Goal: Transaction & Acquisition: Download file/media

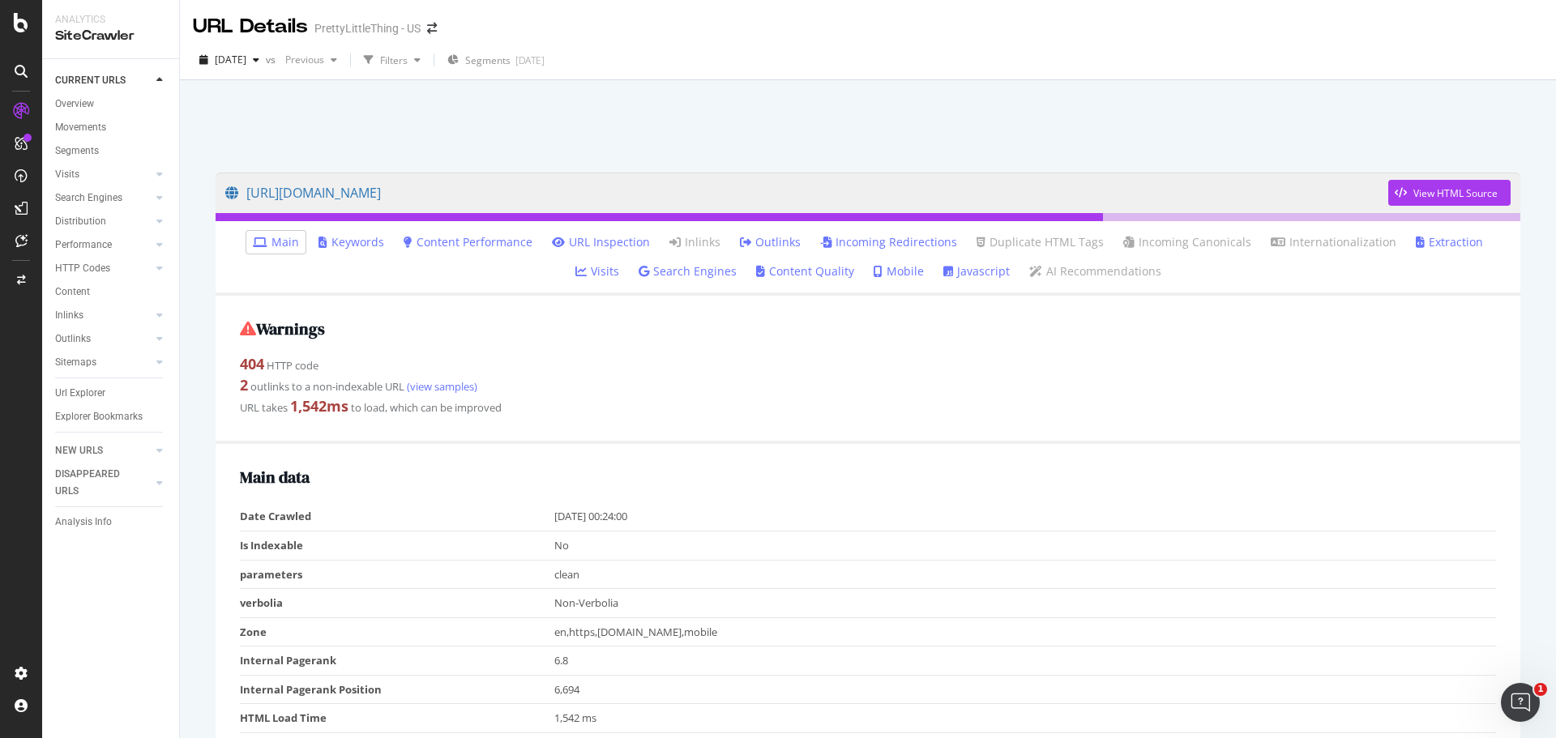
scroll to position [1348, 0]
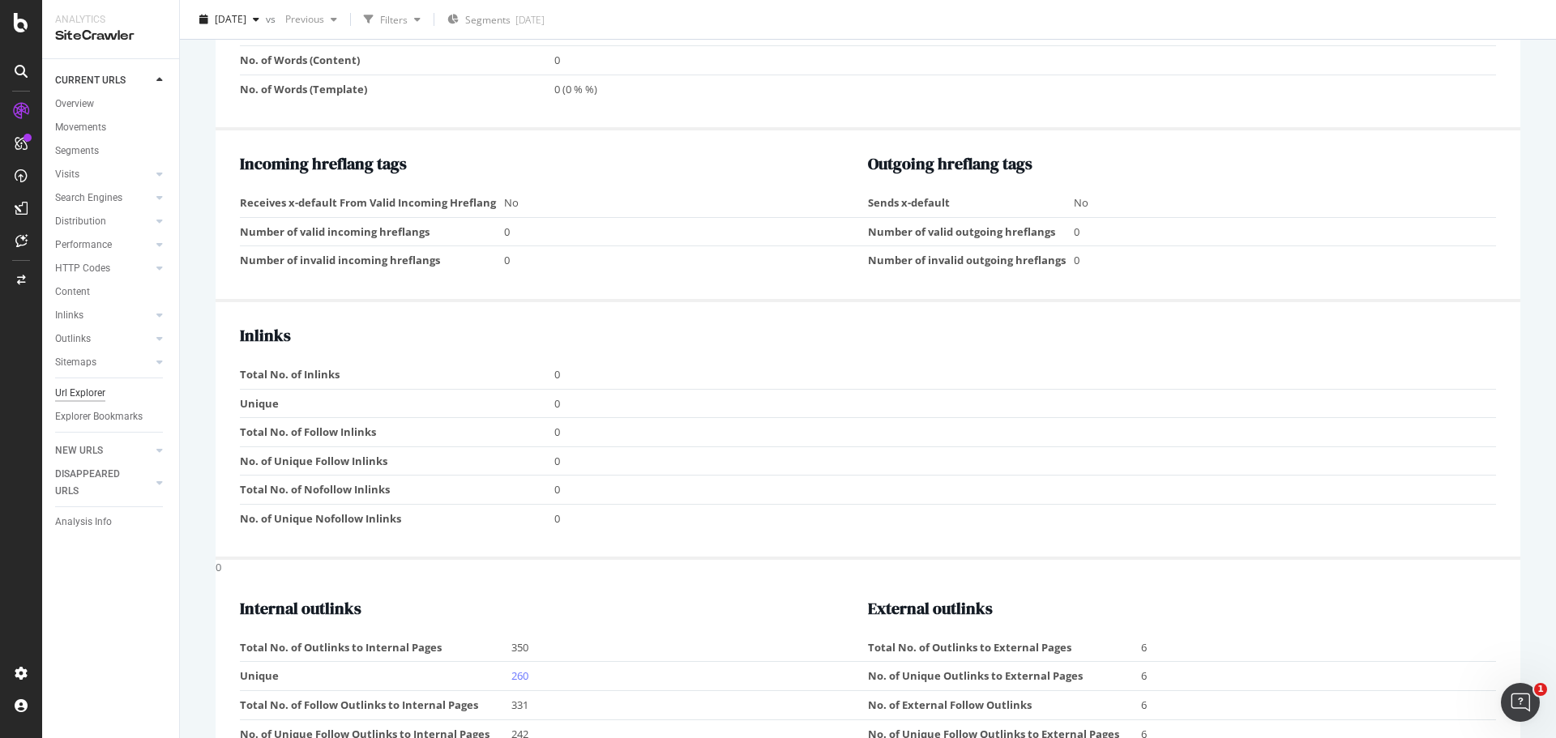
click at [78, 393] on div "Url Explorer" at bounding box center [80, 393] width 50 height 17
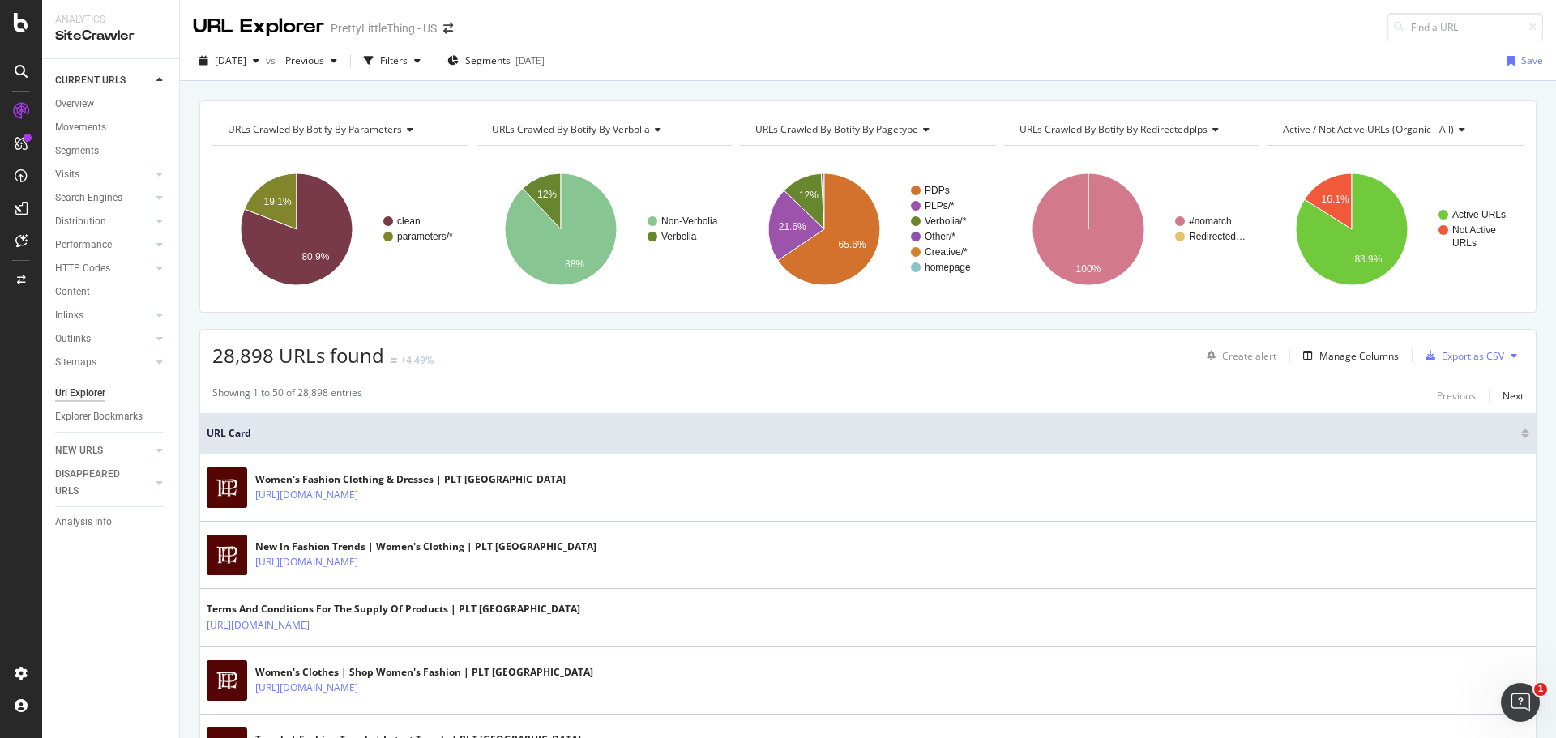
click at [579, 46] on div "[DATE] vs Previous Filters Segments [DATE] Save" at bounding box center [868, 61] width 1376 height 40
click at [545, 56] on div "[DATE]" at bounding box center [529, 60] width 29 height 14
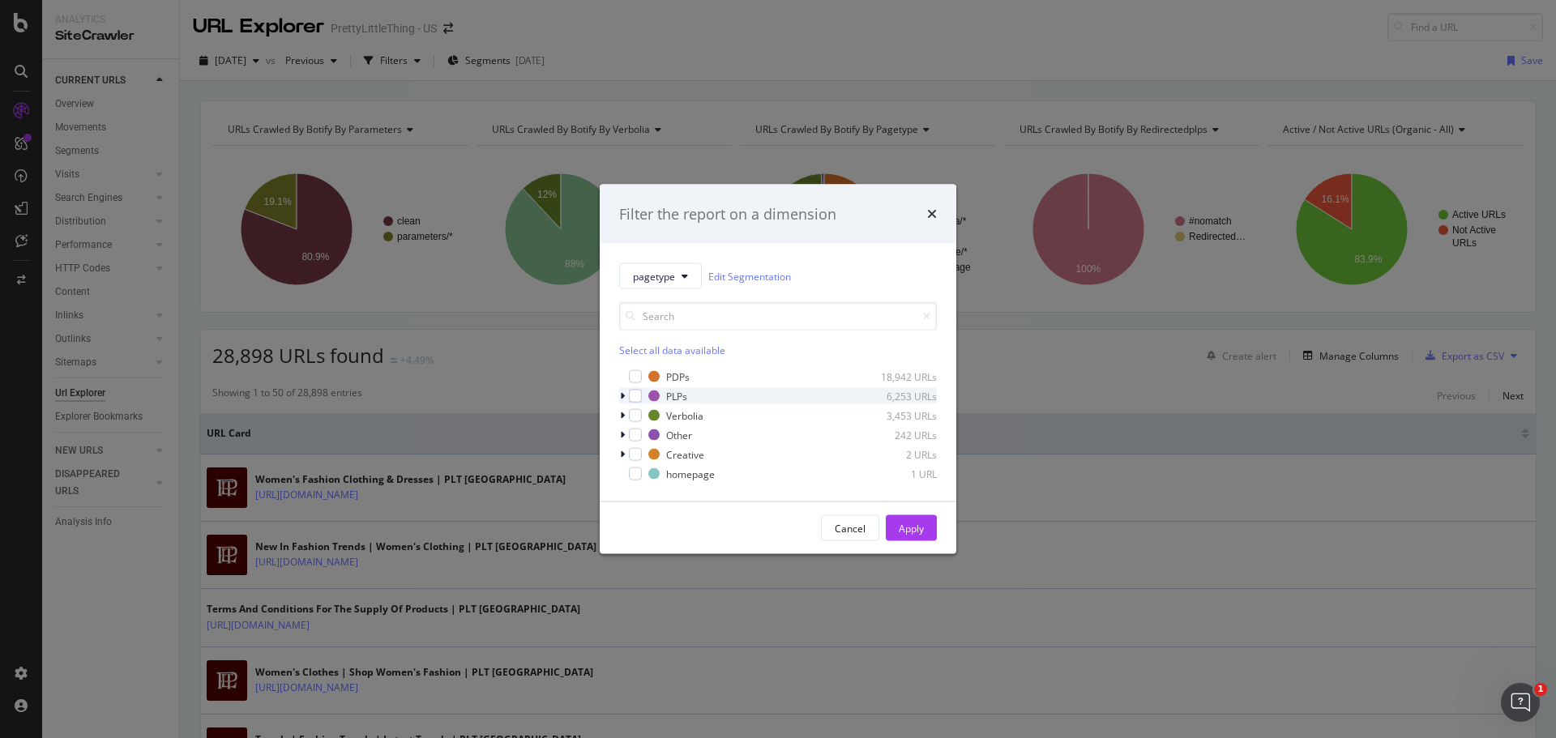
click at [622, 396] on icon "modal" at bounding box center [622, 396] width 5 height 10
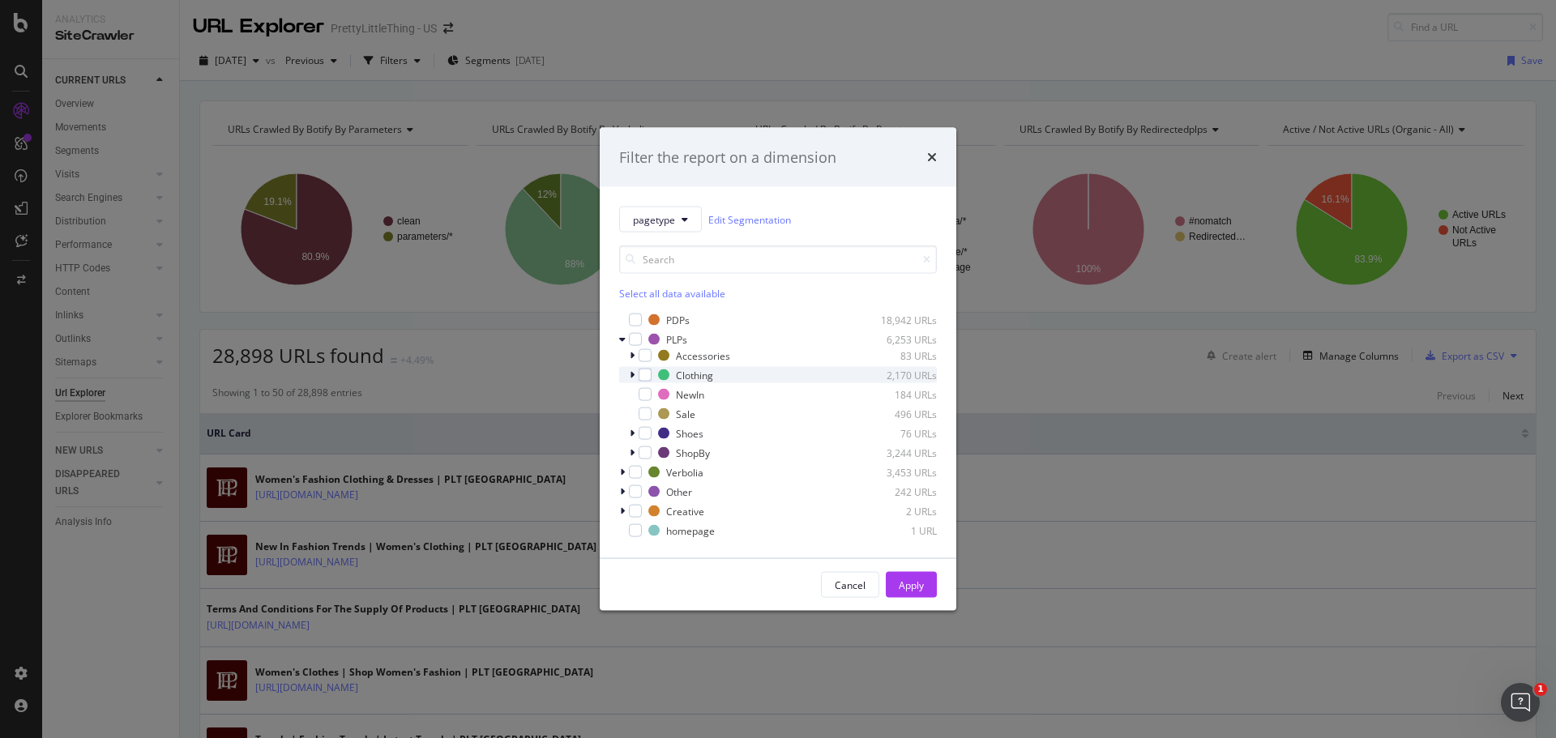
click at [626, 374] on div "Clothing 2,170 URLs" at bounding box center [778, 375] width 318 height 16
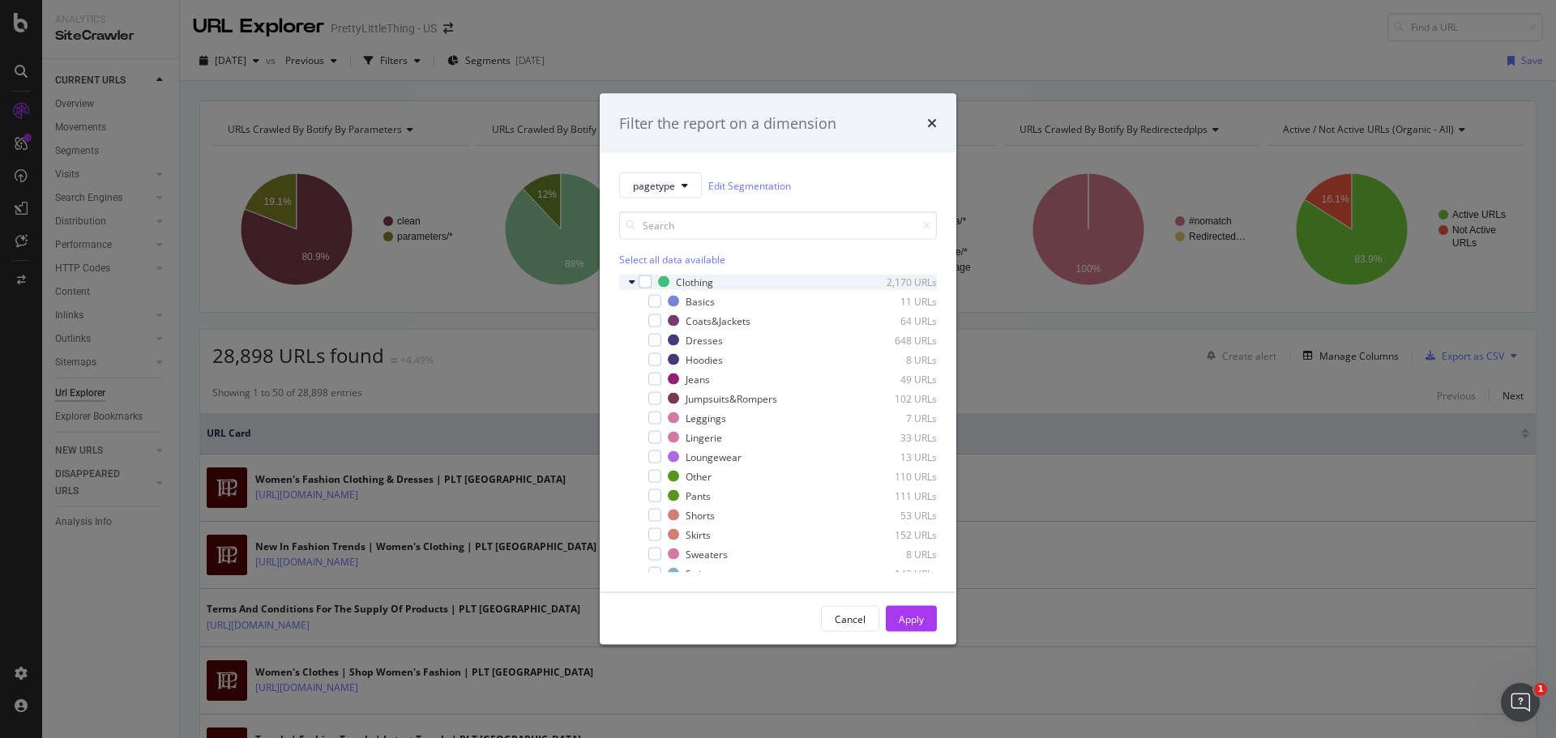
scroll to position [81, 0]
click at [651, 412] on div "modal" at bounding box center [654, 415] width 13 height 13
click at [904, 626] on div "Apply" at bounding box center [911, 619] width 25 height 24
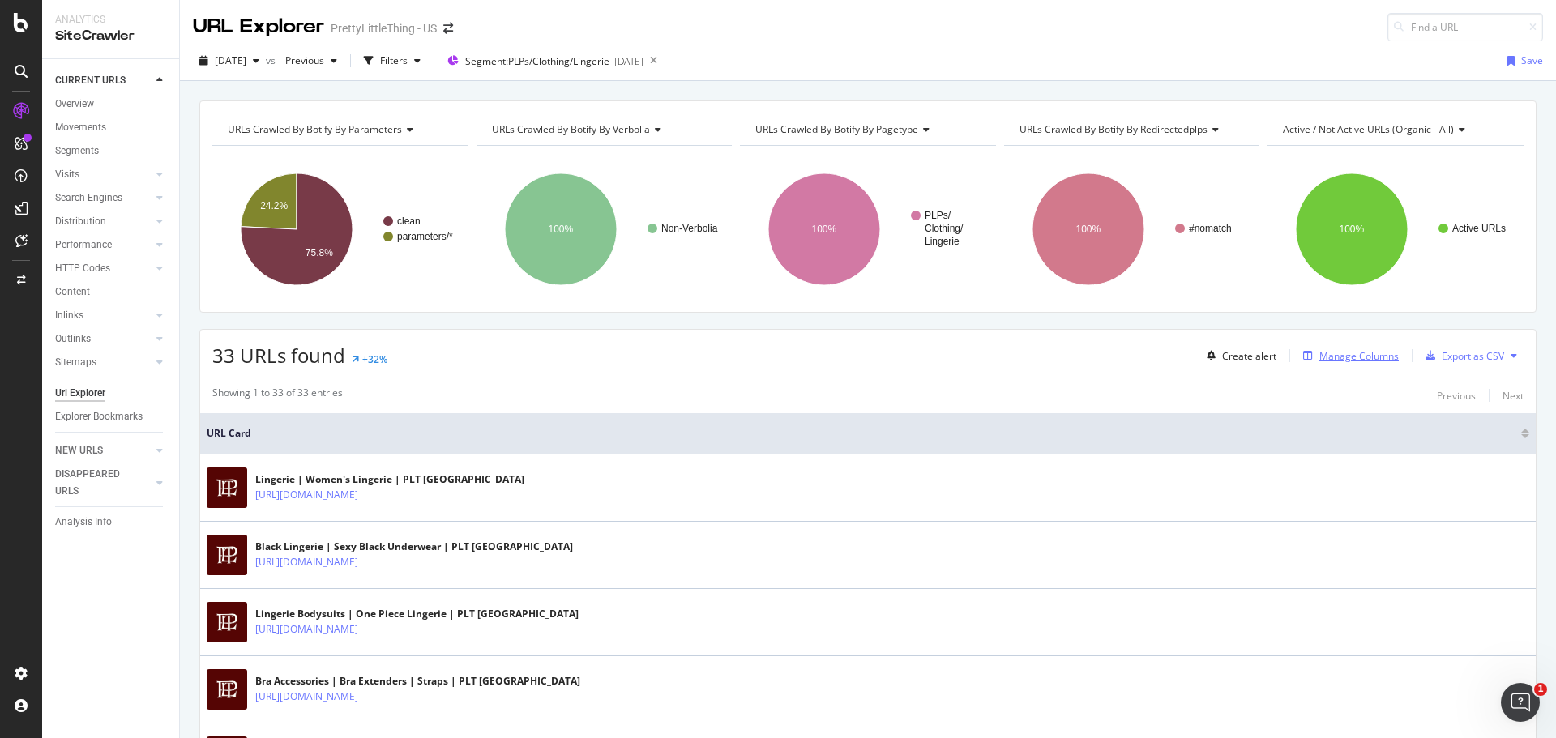
click at [1338, 362] on div "Manage Columns" at bounding box center [1358, 356] width 79 height 14
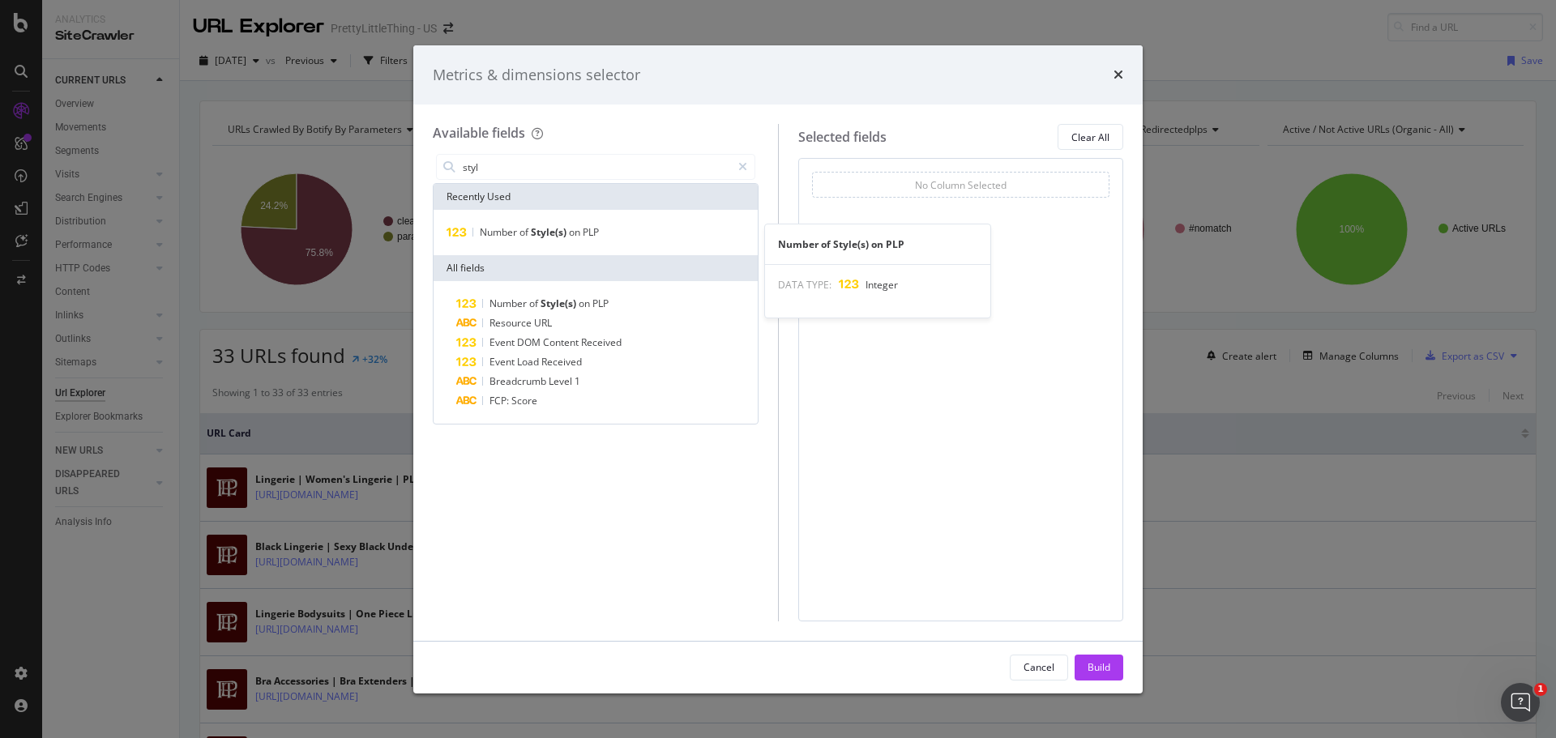
type input "styl"
click at [724, 222] on div "Number of Style(s) on PLP" at bounding box center [596, 232] width 324 height 45
click at [682, 233] on div "Number of Style(s) on PLP" at bounding box center [596, 232] width 318 height 19
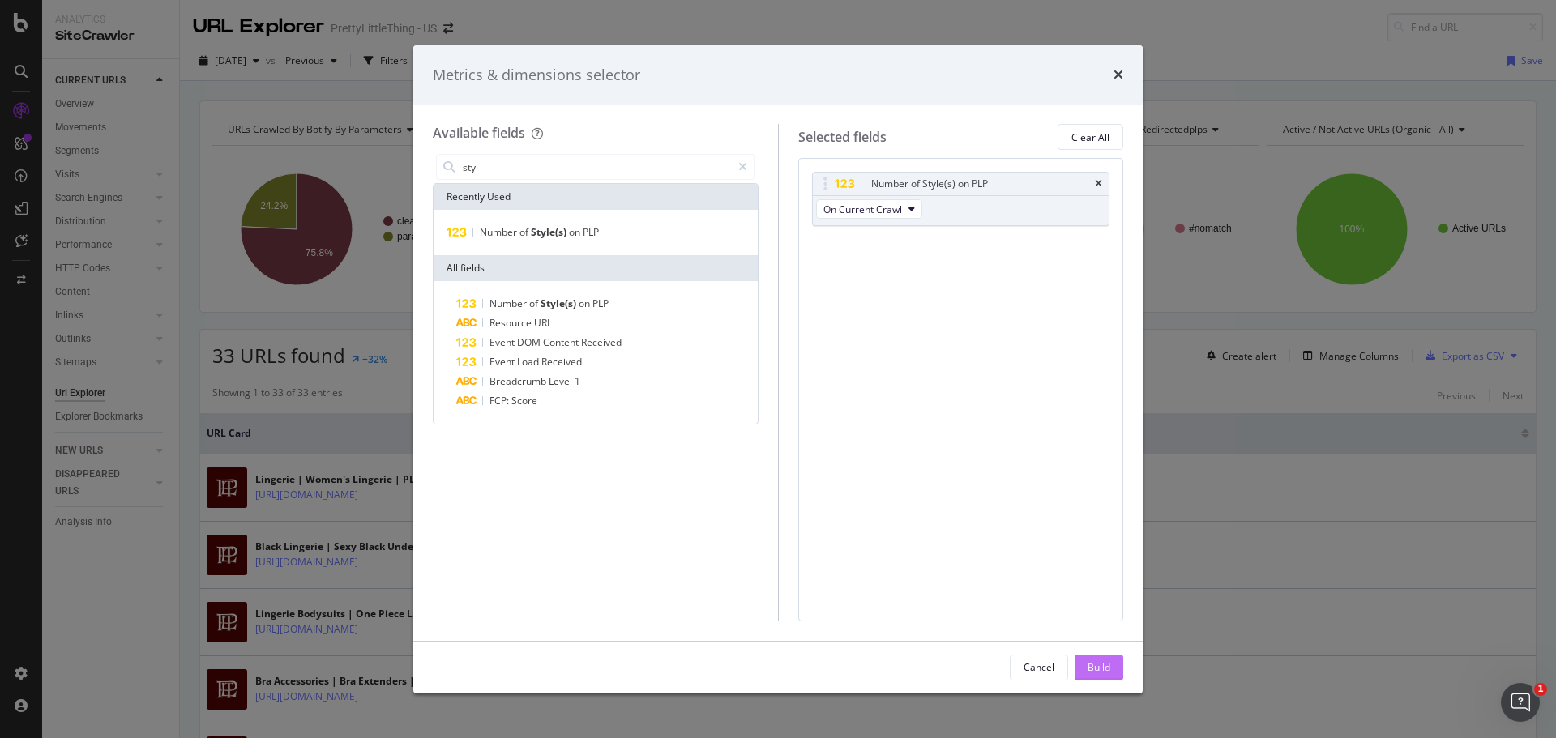
click at [1094, 656] on div "Build" at bounding box center [1099, 668] width 23 height 24
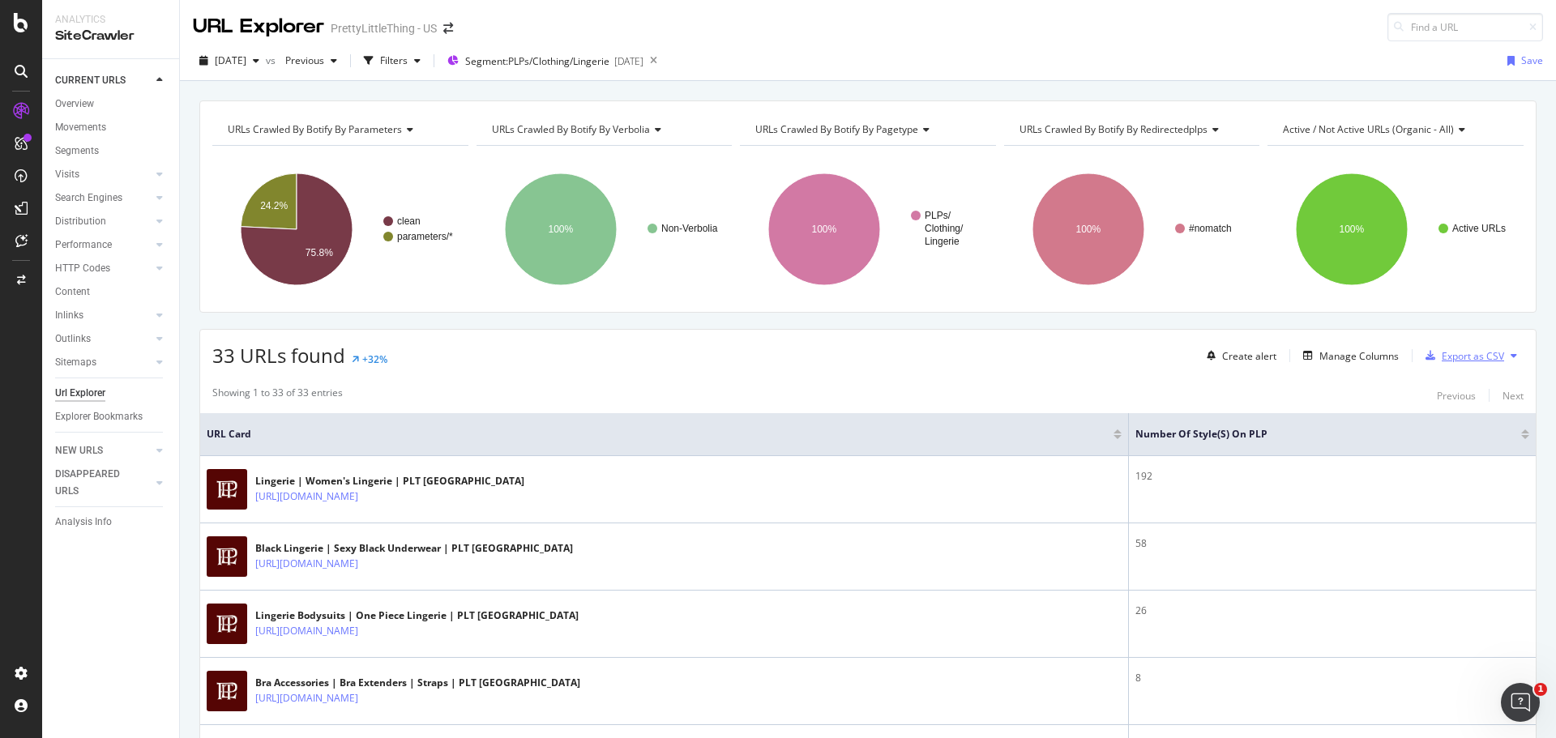
click at [1473, 353] on div "Export as CSV" at bounding box center [1473, 356] width 62 height 14
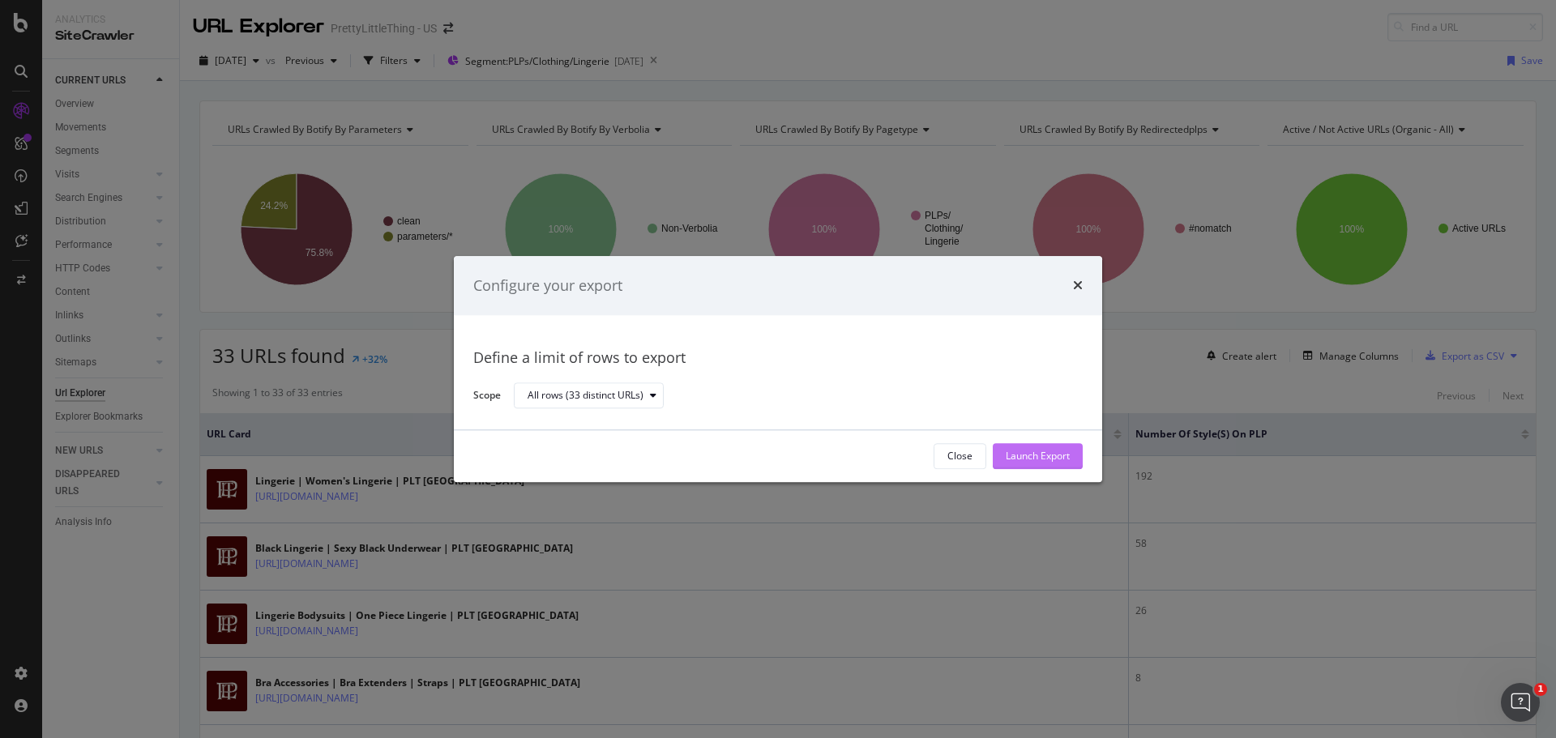
click at [1072, 451] on button "Launch Export" at bounding box center [1038, 456] width 90 height 26
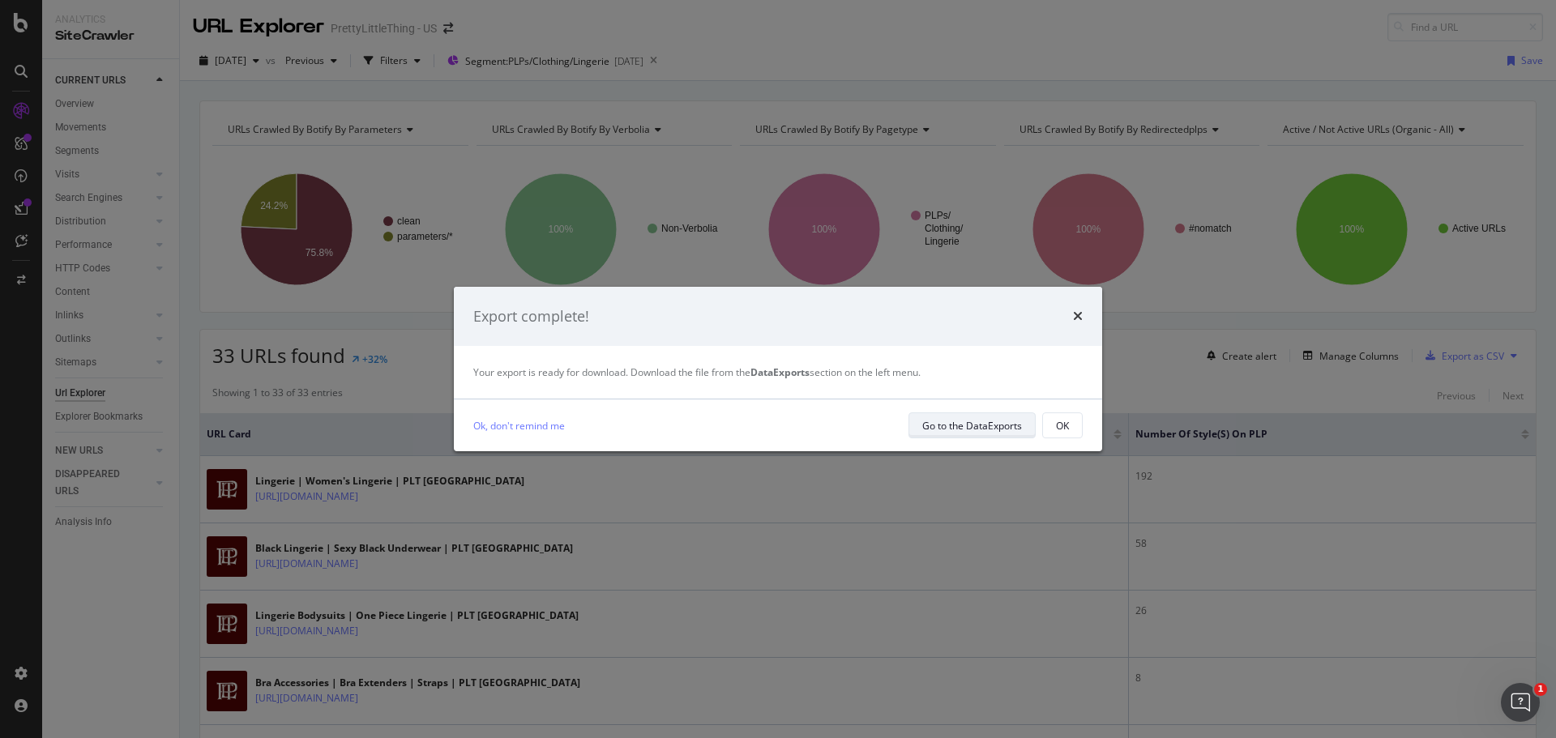
click at [986, 434] on div "Go to the DataExports" at bounding box center [972, 425] width 100 height 23
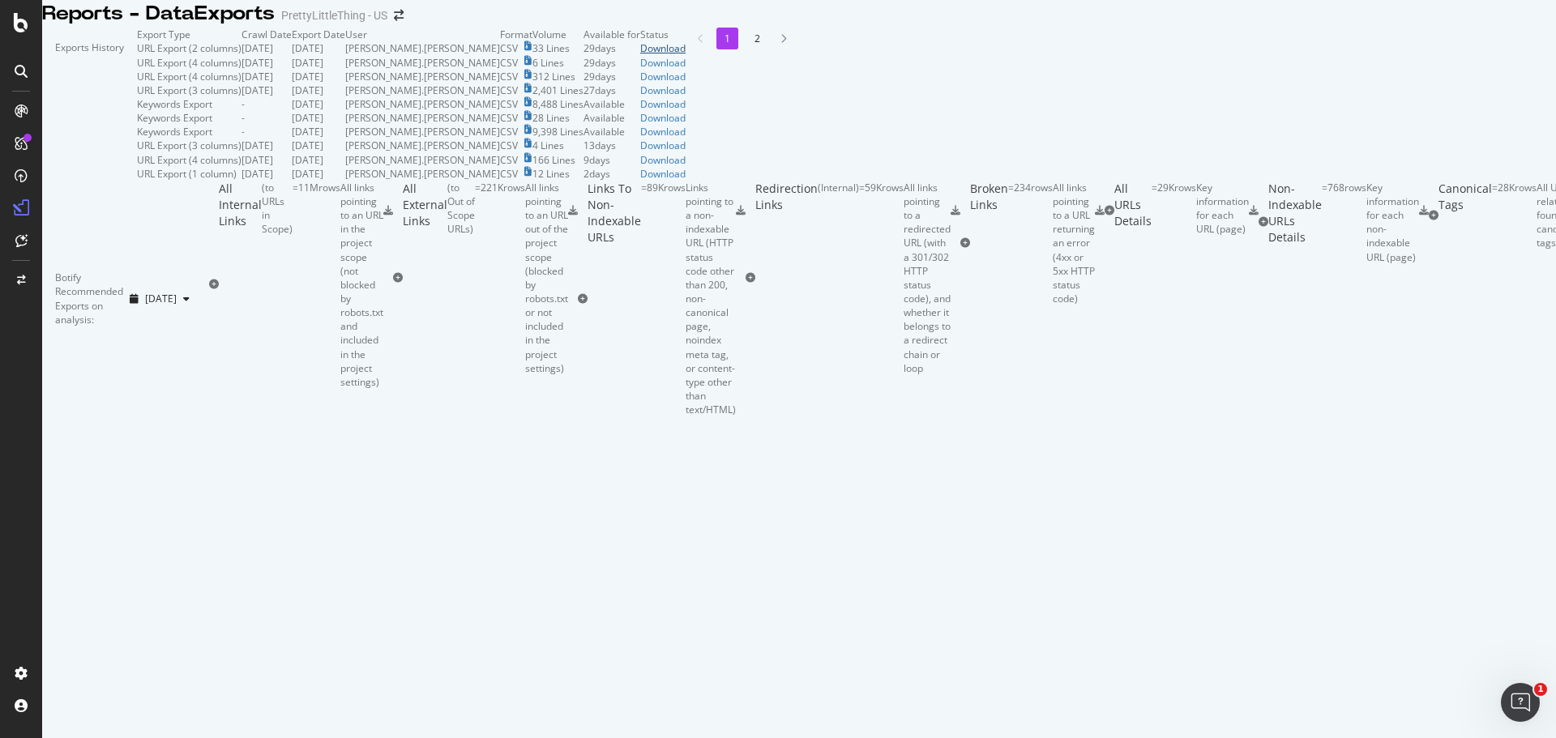
click at [686, 55] on div "Download" at bounding box center [662, 48] width 45 height 14
